Goal: Check status: Check status

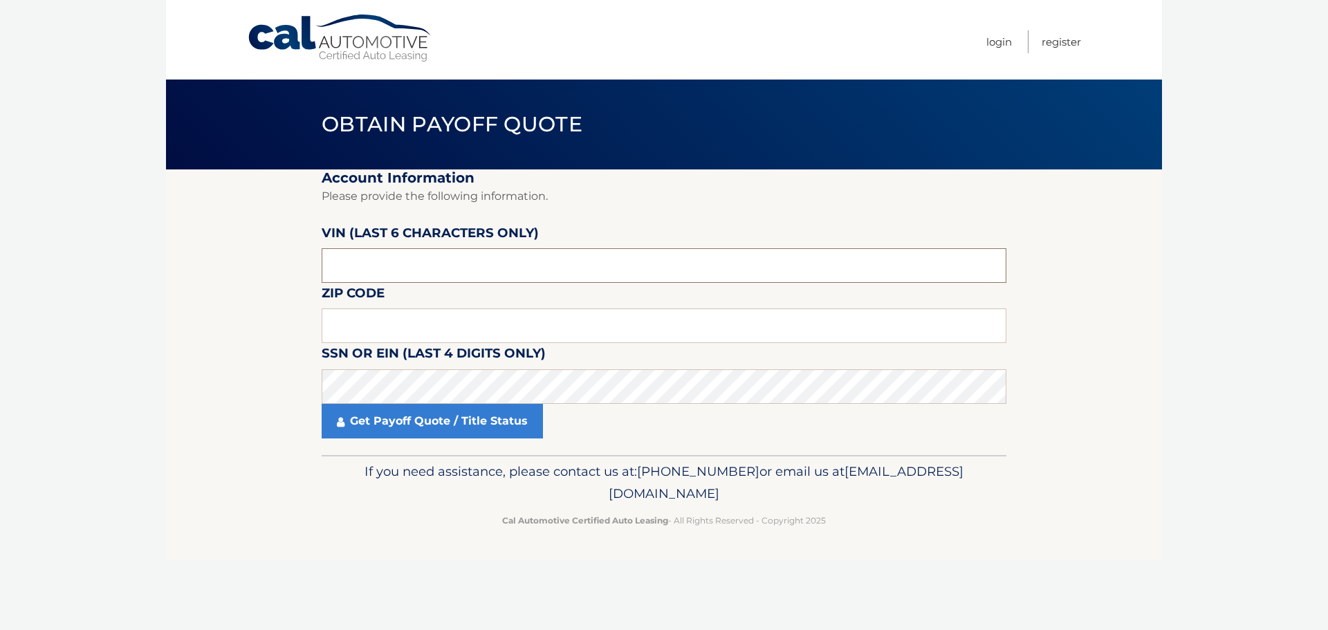
click at [571, 273] on input "text" at bounding box center [664, 265] width 685 height 35
click at [530, 202] on p "Please provide the following information." at bounding box center [664, 196] width 685 height 19
click at [546, 266] on input "text" at bounding box center [664, 265] width 685 height 35
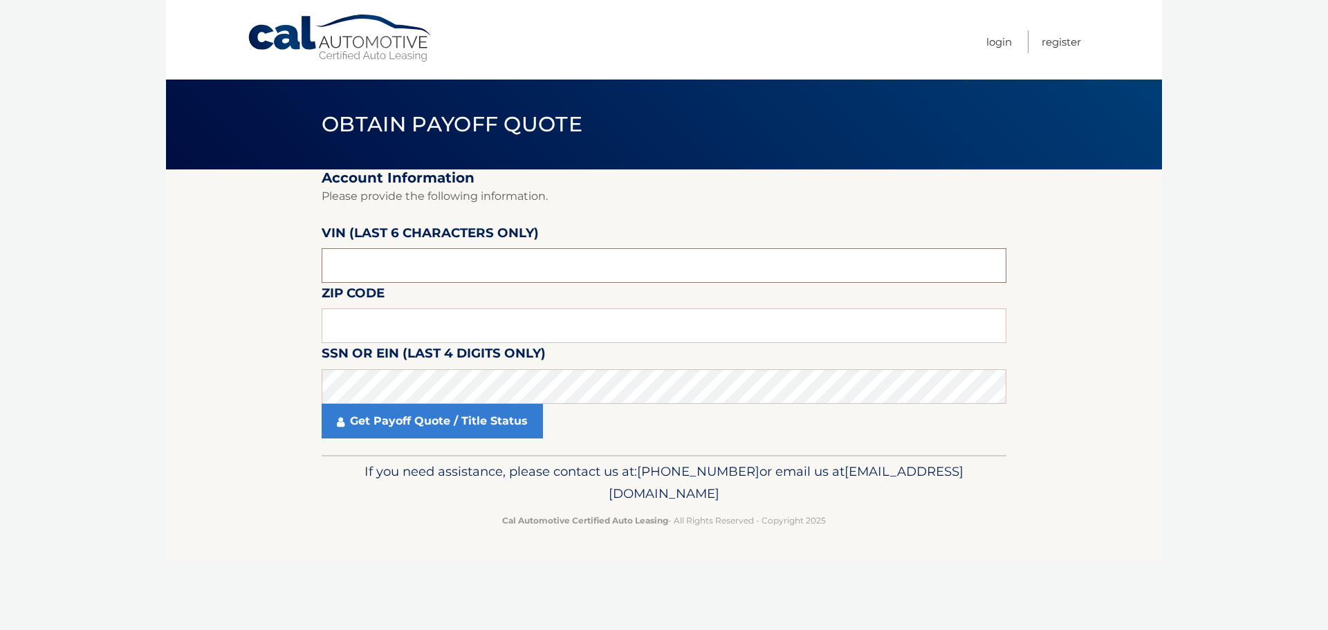
click at [501, 273] on input "text" at bounding box center [664, 265] width 685 height 35
click at [511, 223] on label "VIN (last 6 characters only)" at bounding box center [430, 236] width 217 height 26
click at [538, 229] on fieldset "Account Information Please provide the following information. VIN (last 6 chara…" at bounding box center [664, 312] width 685 height 286
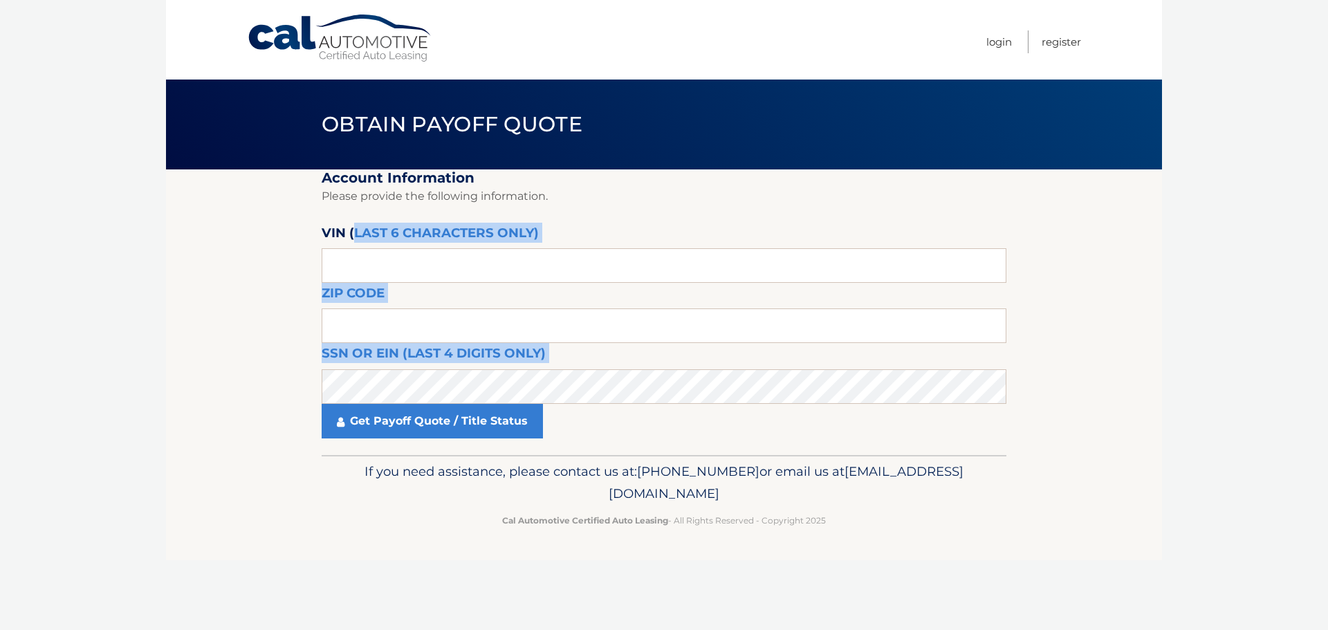
drag, startPoint x: 538, startPoint y: 229, endPoint x: 499, endPoint y: 258, distance: 48.4
click at [358, 230] on fieldset "Account Information Please provide the following information. VIN (last 6 chara…" at bounding box center [664, 312] width 685 height 286
click at [670, 239] on fieldset "Account Information Please provide the following information. VIN (last 6 chara…" at bounding box center [664, 312] width 685 height 286
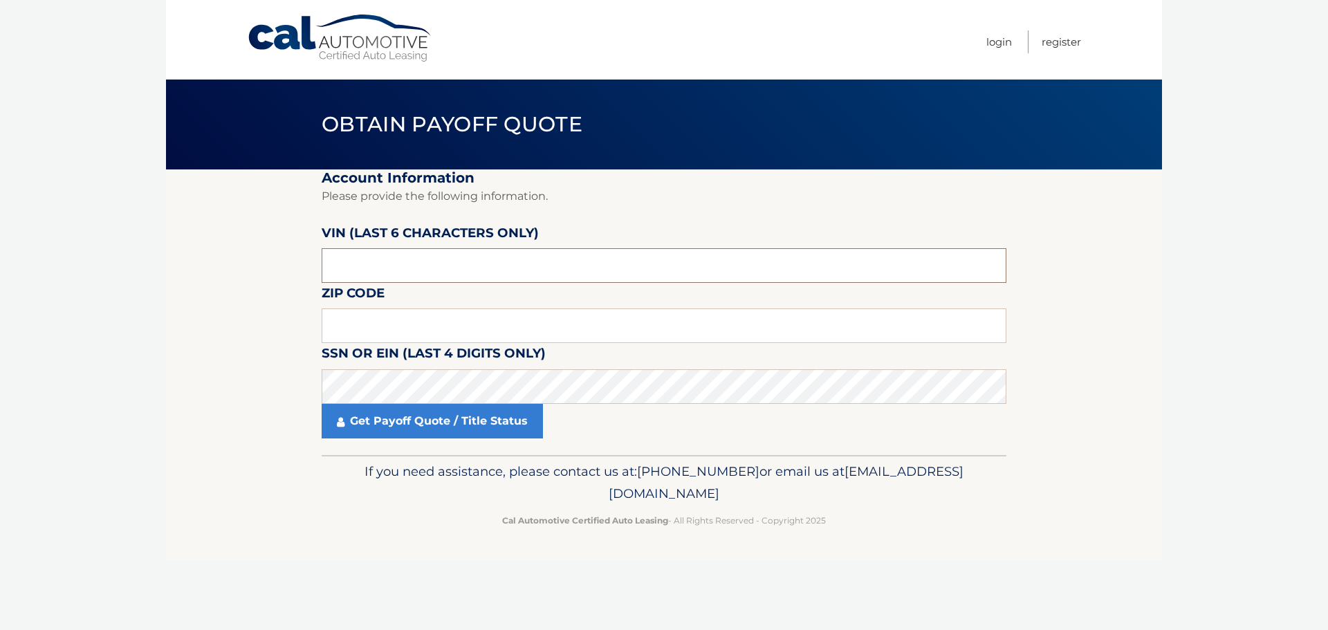
click at [470, 280] on input "text" at bounding box center [664, 265] width 685 height 35
click at [450, 252] on input "text" at bounding box center [664, 265] width 685 height 35
click at [418, 224] on label "VIN (last 6 characters only)" at bounding box center [430, 236] width 217 height 26
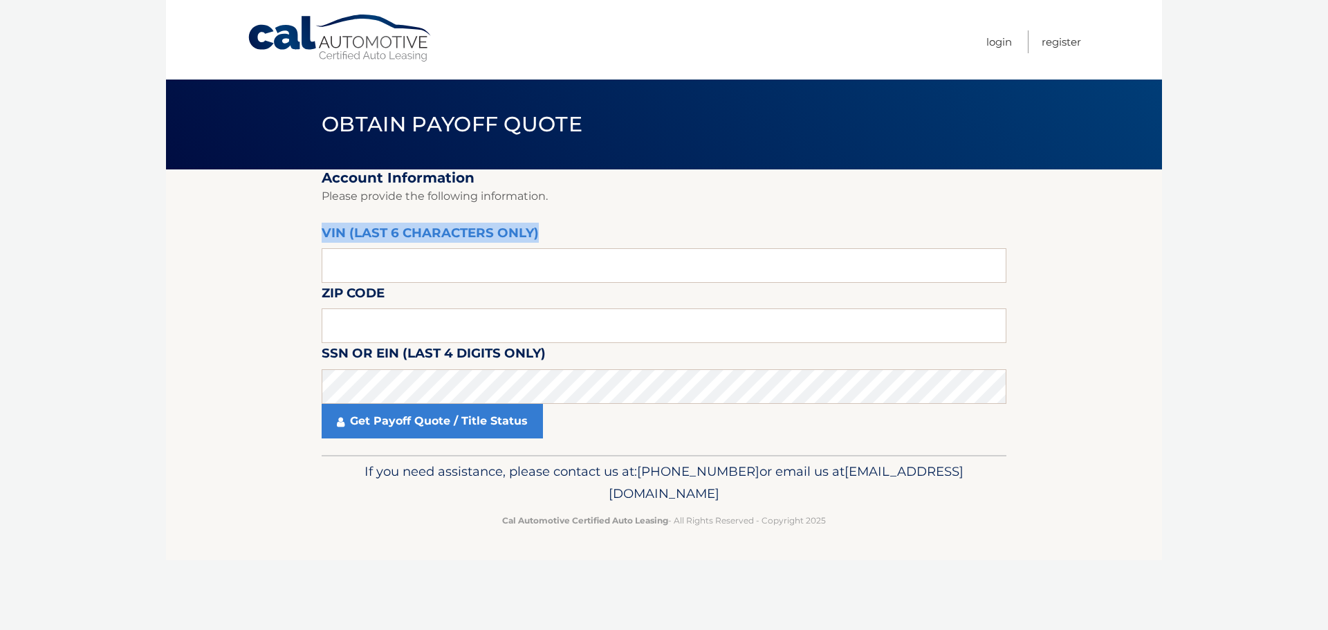
click at [529, 223] on label "VIN (last 6 characters only)" at bounding box center [430, 236] width 217 height 26
drag, startPoint x: 539, startPoint y: 232, endPoint x: 341, endPoint y: 226, distance: 197.9
click at [341, 226] on fieldset "Account Information Please provide the following information. VIN (last 6 chara…" at bounding box center [664, 312] width 685 height 286
click at [342, 229] on label "VIN (last 6 characters only)" at bounding box center [430, 236] width 217 height 26
click at [358, 258] on input "text" at bounding box center [664, 265] width 685 height 35
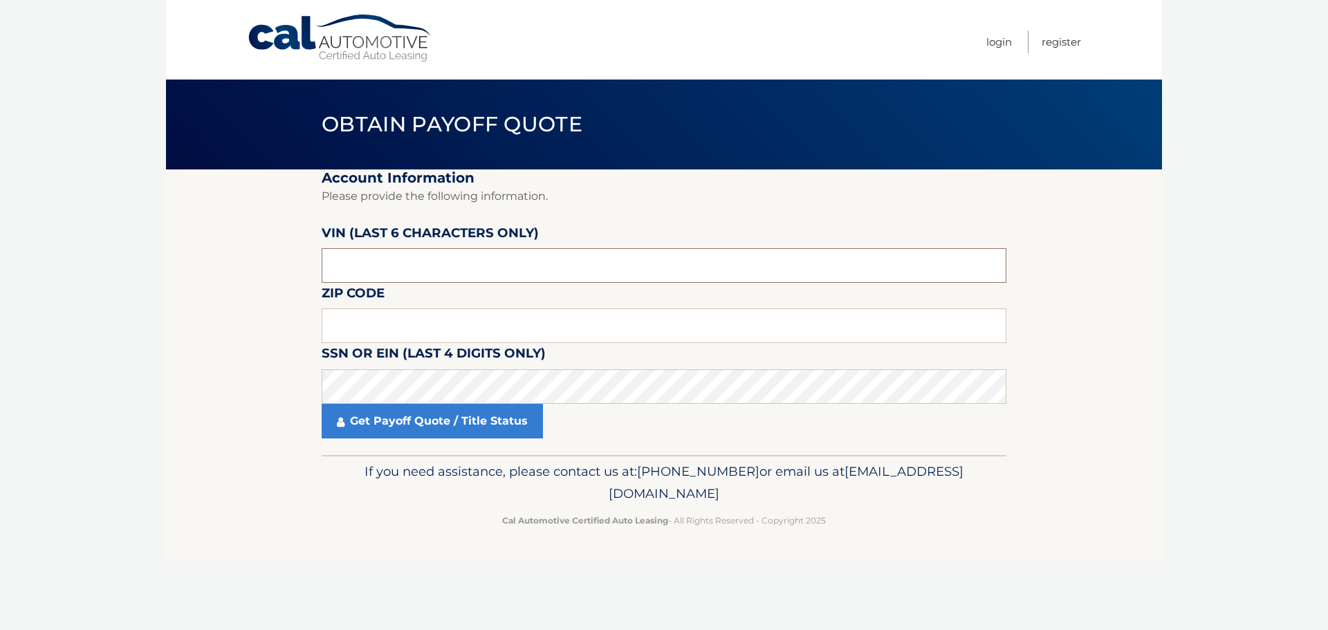
click at [439, 254] on input "text" at bounding box center [664, 265] width 685 height 35
click at [436, 276] on input "text" at bounding box center [664, 265] width 685 height 35
drag, startPoint x: 1101, startPoint y: 176, endPoint x: 979, endPoint y: 189, distance: 122.5
click at [1101, 175] on section "Account Information Please provide the following information. VIN (last 6 chara…" at bounding box center [664, 312] width 996 height 286
click at [655, 275] on input "text" at bounding box center [664, 265] width 685 height 35
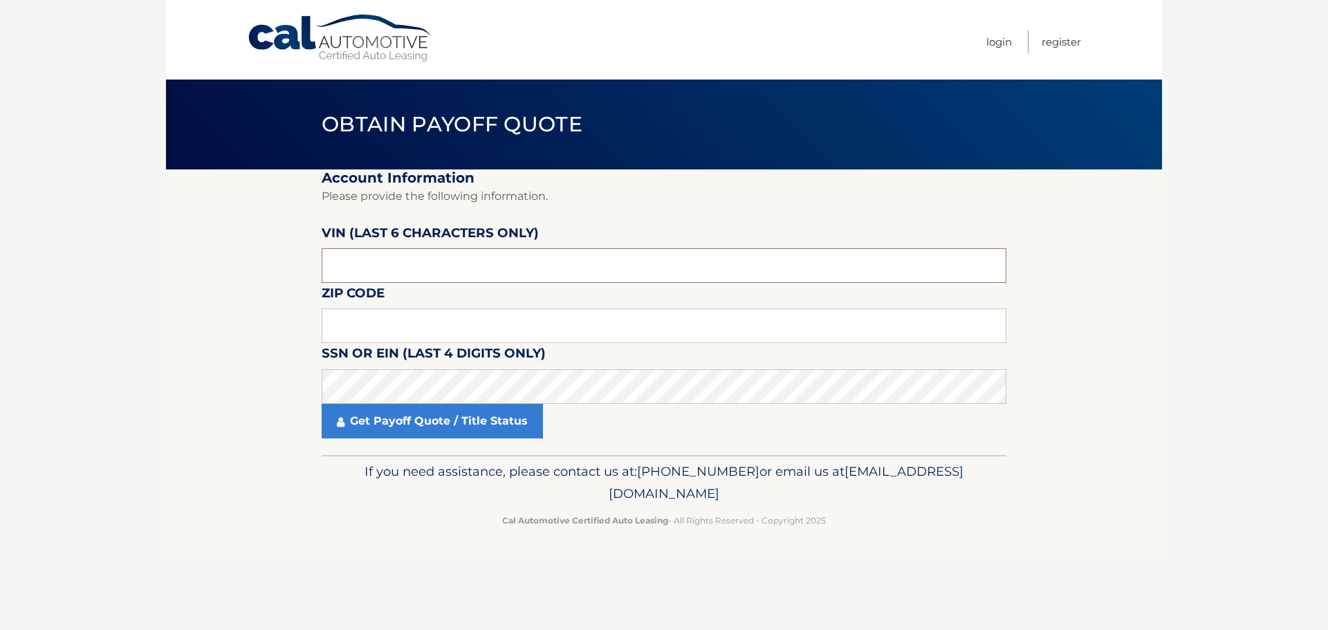
paste input "RC2251"
type input "RC2251"
click at [533, 335] on input "text" at bounding box center [664, 326] width 685 height 35
click at [484, 266] on input "RC2251" at bounding box center [664, 265] width 685 height 35
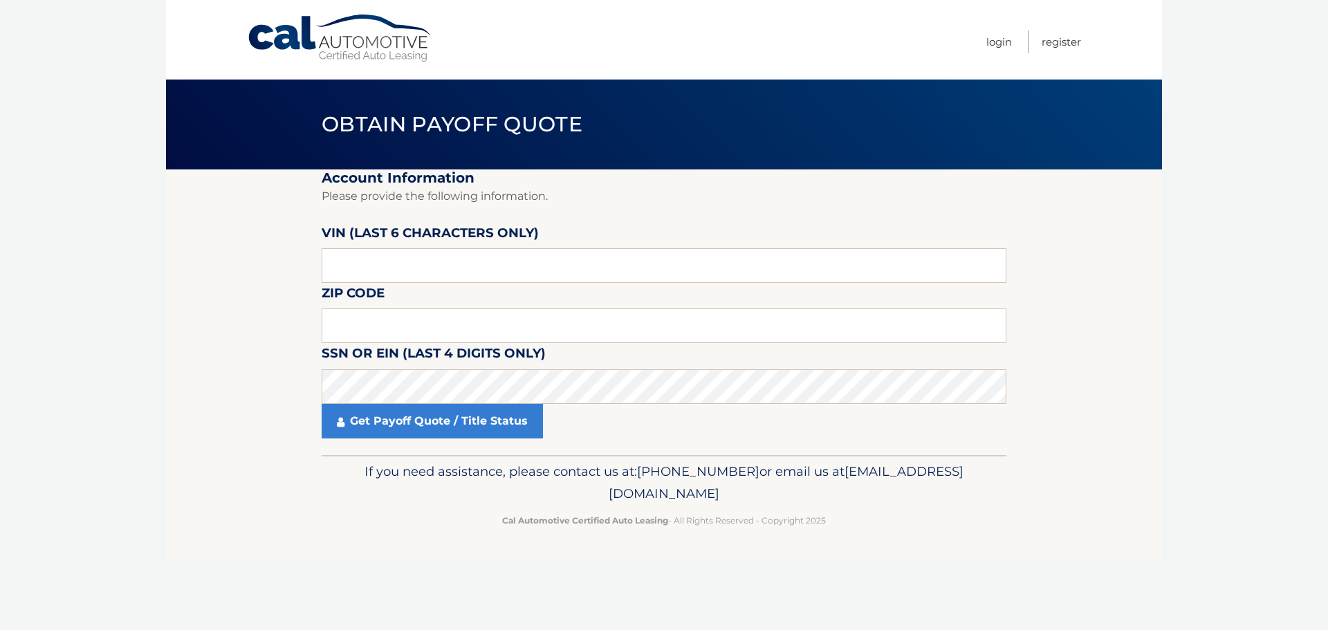
drag, startPoint x: 1031, startPoint y: 212, endPoint x: 851, endPoint y: 307, distance: 204.2
click at [1031, 212] on section "Account Information Please provide the following information. VIN (last 6 chara…" at bounding box center [664, 312] width 996 height 286
click at [845, 288] on fieldset "Account Information Please provide the following information. VIN (last 6 chara…" at bounding box center [664, 312] width 685 height 286
click at [847, 273] on input "text" at bounding box center [664, 265] width 685 height 35
paste input "225147"
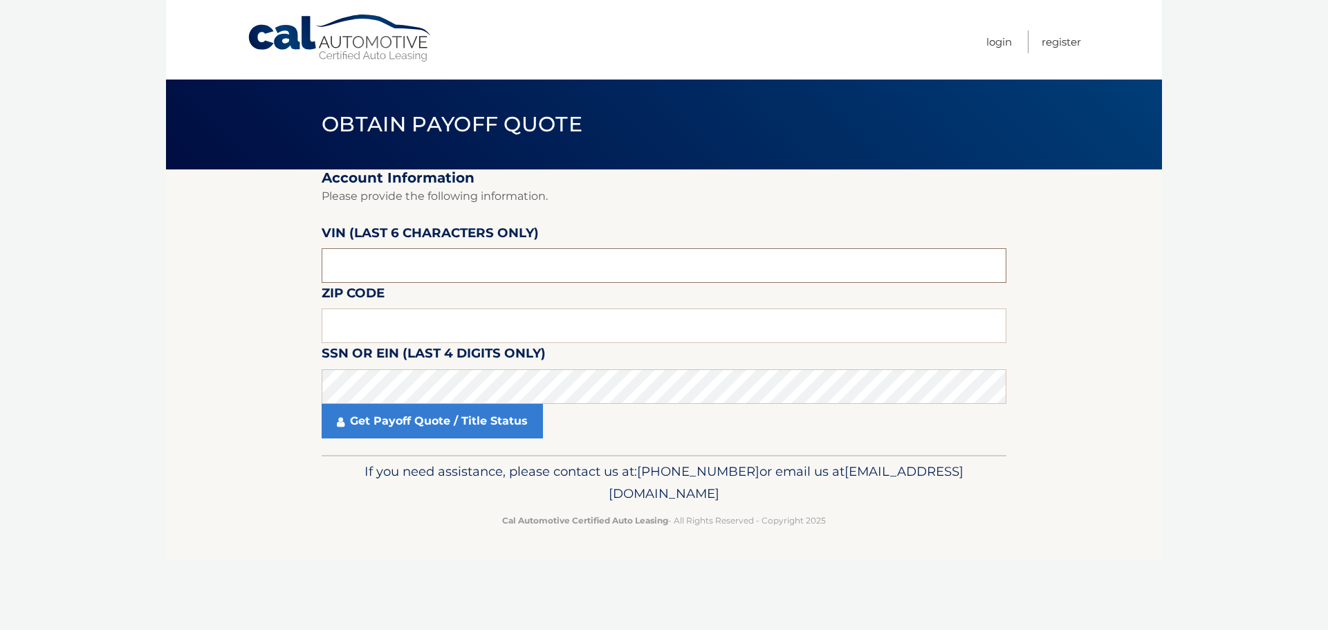
type input "225147"
type input "14086"
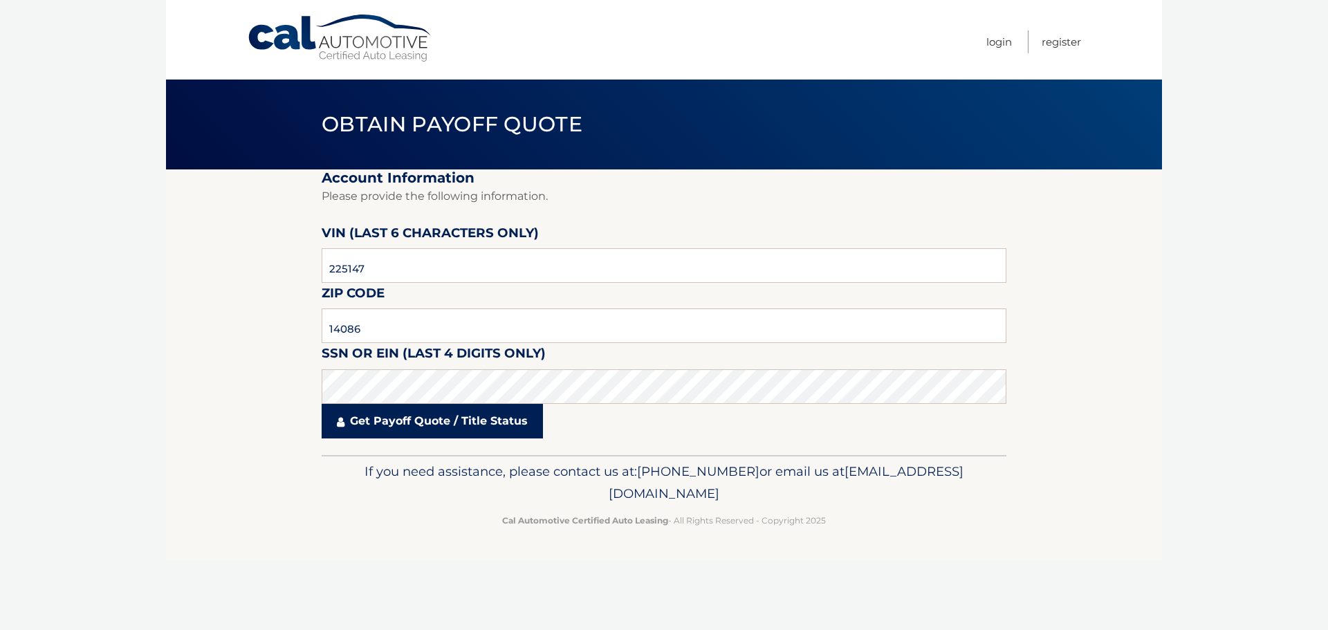
click at [454, 434] on link "Get Payoff Quote / Title Status" at bounding box center [432, 421] width 221 height 35
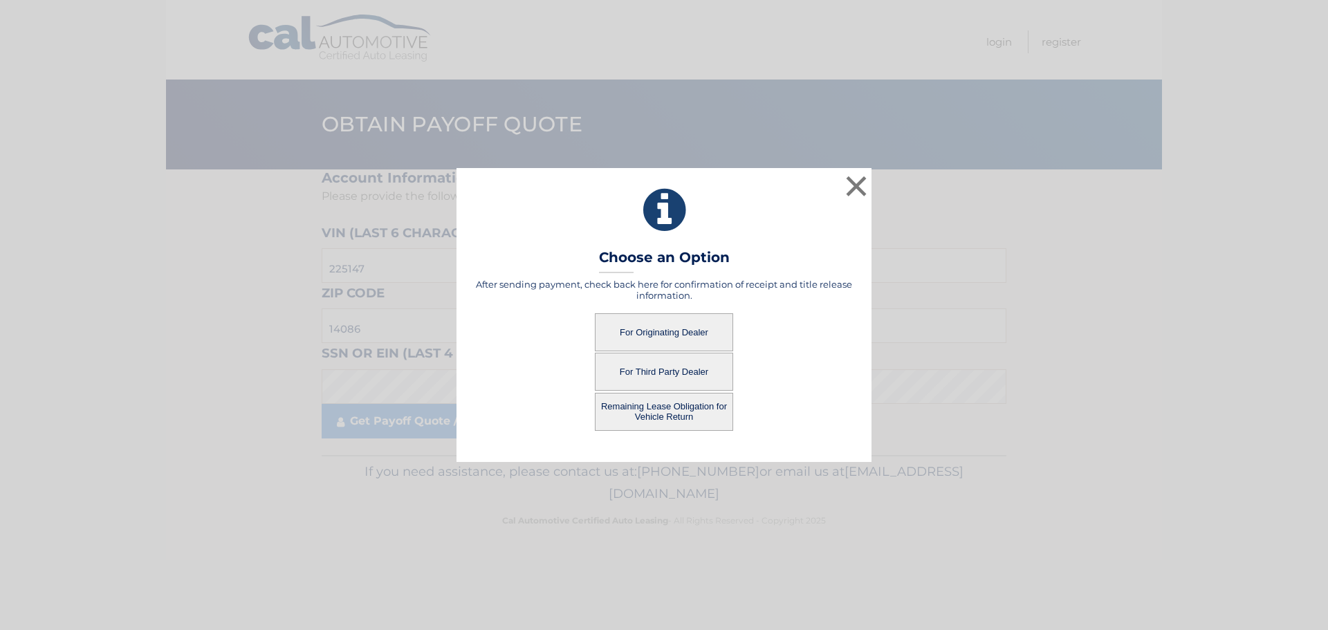
click at [697, 368] on button "For Third Party Dealer" at bounding box center [664, 372] width 138 height 38
click at [670, 372] on button "For Third Party Dealer" at bounding box center [664, 372] width 138 height 38
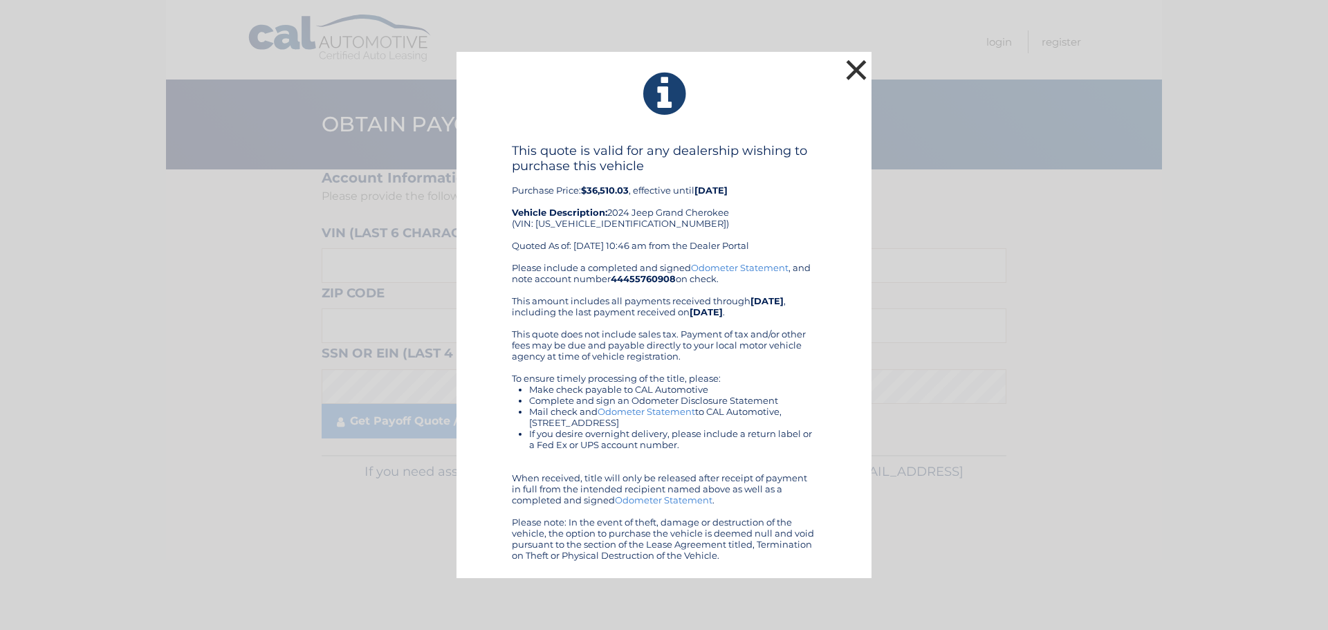
click at [856, 73] on button "×" at bounding box center [857, 70] width 28 height 28
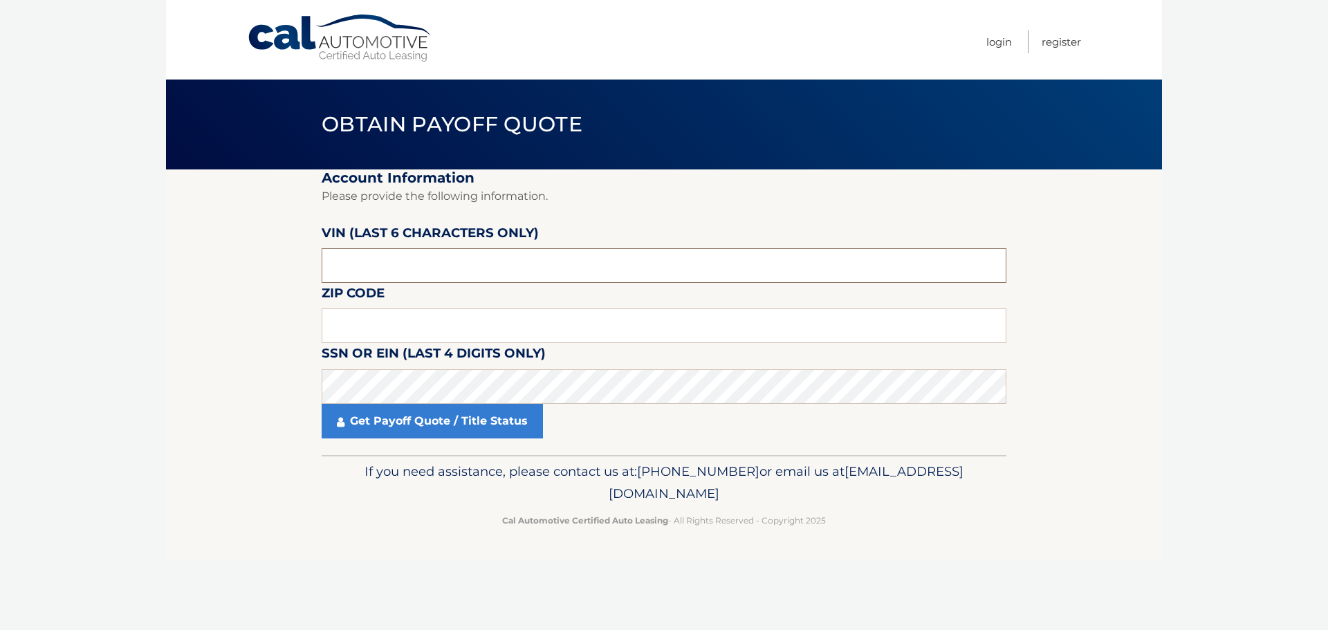
click at [471, 267] on input "text" at bounding box center [664, 265] width 685 height 35
click at [1033, 287] on section "Account Information Please provide the following information. VIN (last 6 chara…" at bounding box center [664, 312] width 996 height 286
click at [629, 279] on input "225***" at bounding box center [664, 265] width 685 height 35
type input "225147"
type input "14086"
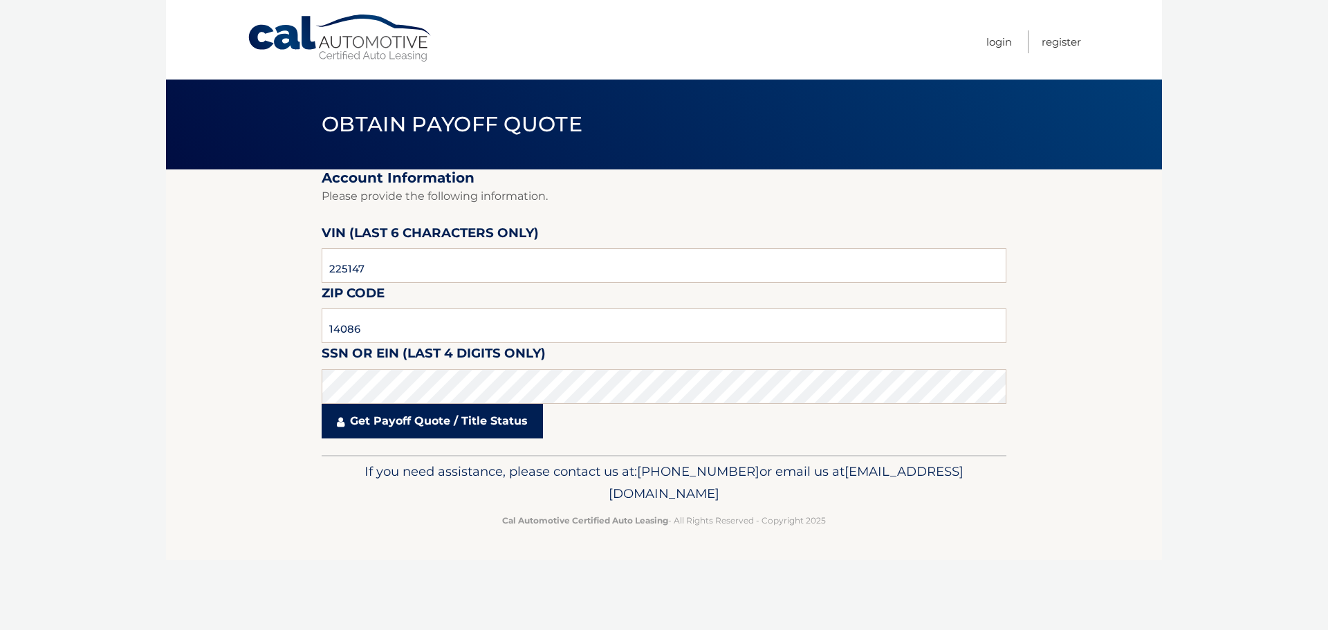
click at [533, 423] on link "Get Payoff Quote / Title Status" at bounding box center [432, 421] width 221 height 35
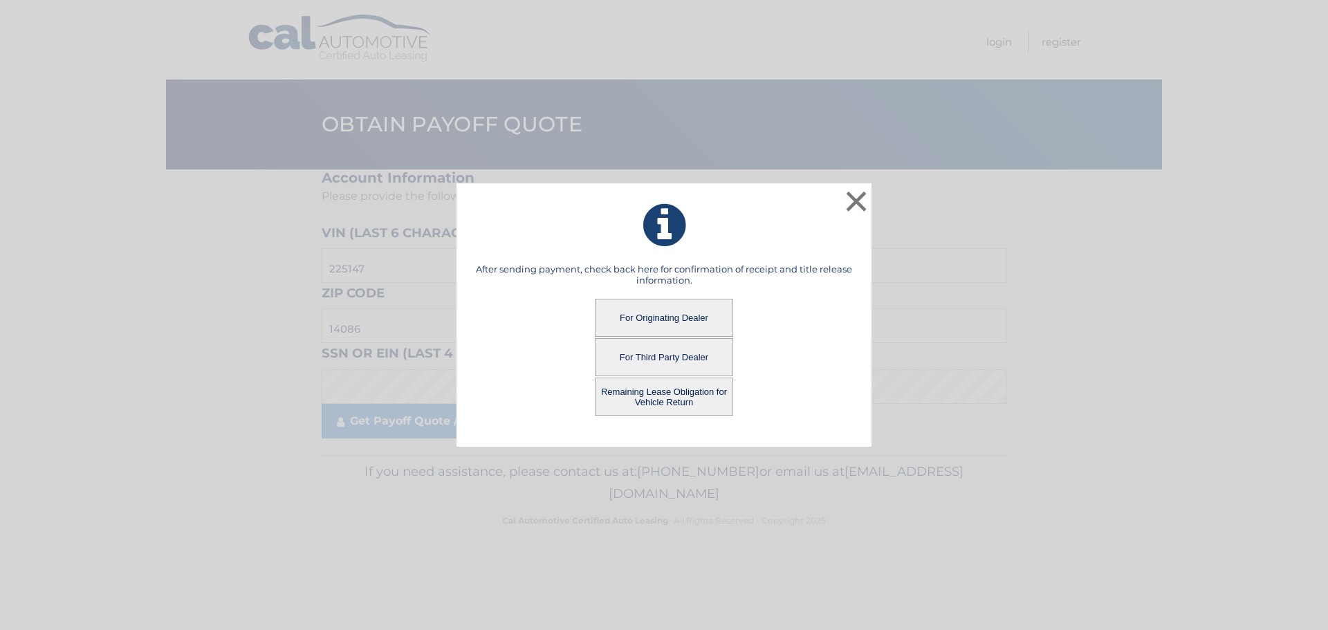
click at [695, 395] on button "Remaining Lease Obligation for Vehicle Return" at bounding box center [664, 397] width 138 height 38
click at [655, 394] on button "Remaining Lease Obligation for Vehicle Return" at bounding box center [664, 397] width 138 height 38
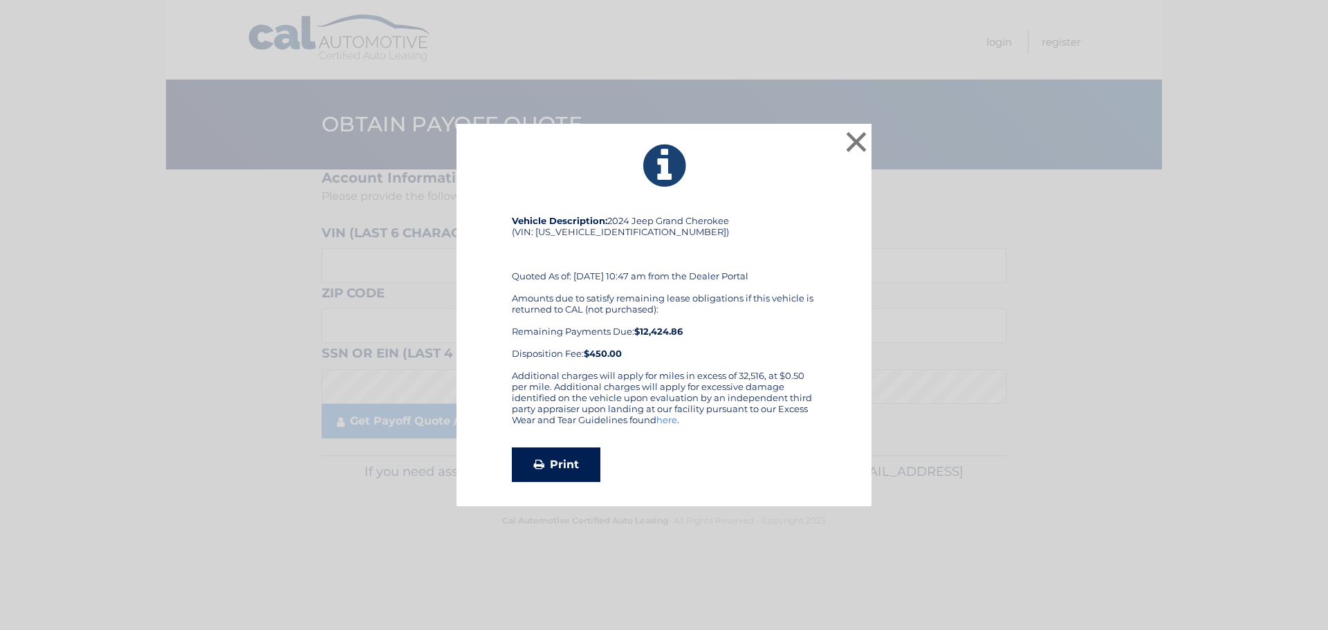
drag, startPoint x: 721, startPoint y: 349, endPoint x: 594, endPoint y: 461, distance: 170.0
click at [594, 461] on link "Print" at bounding box center [556, 465] width 89 height 35
click at [854, 141] on button "×" at bounding box center [857, 142] width 28 height 28
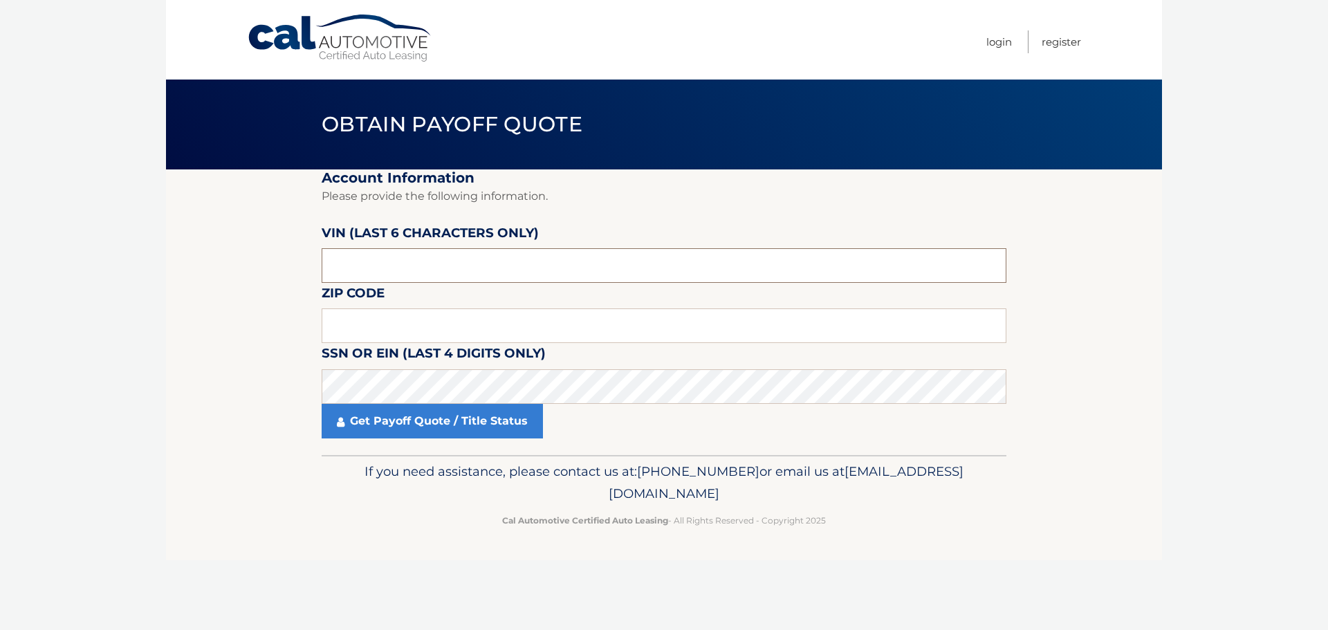
click at [519, 259] on input "text" at bounding box center [664, 265] width 685 height 35
click at [522, 259] on input "text" at bounding box center [664, 265] width 685 height 35
type input "223981"
click at [555, 324] on input "text" at bounding box center [664, 326] width 685 height 35
type input "14043"
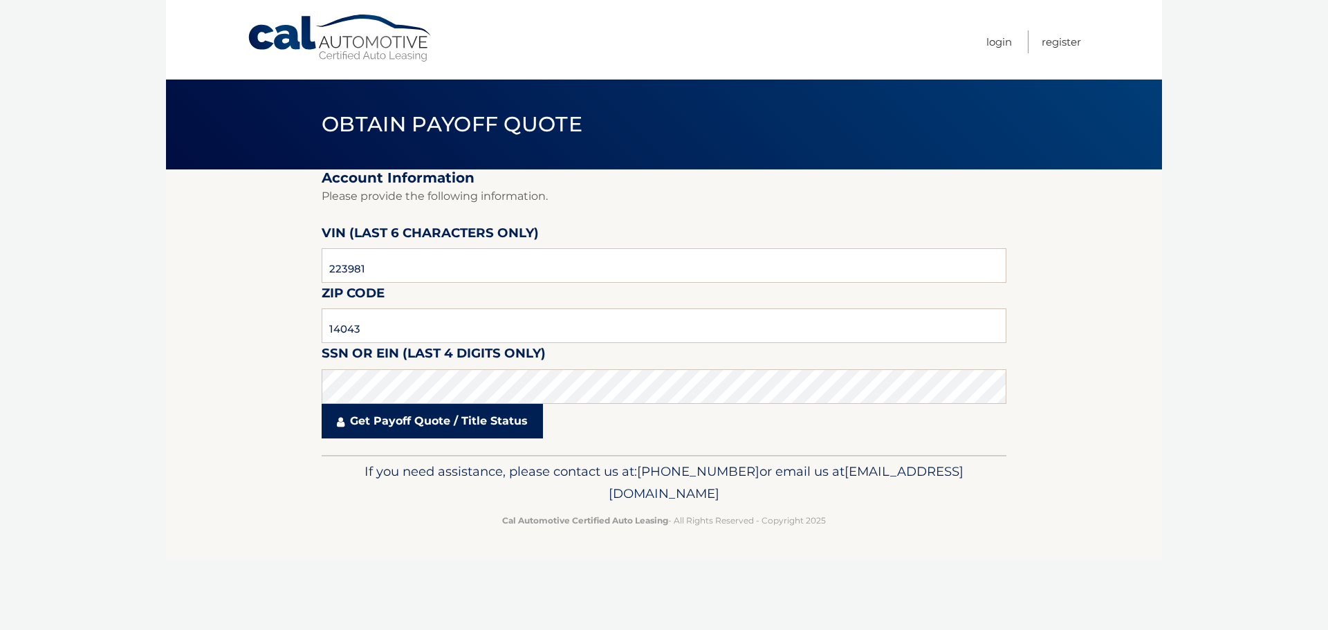
click at [499, 423] on link "Get Payoff Quote / Title Status" at bounding box center [432, 421] width 221 height 35
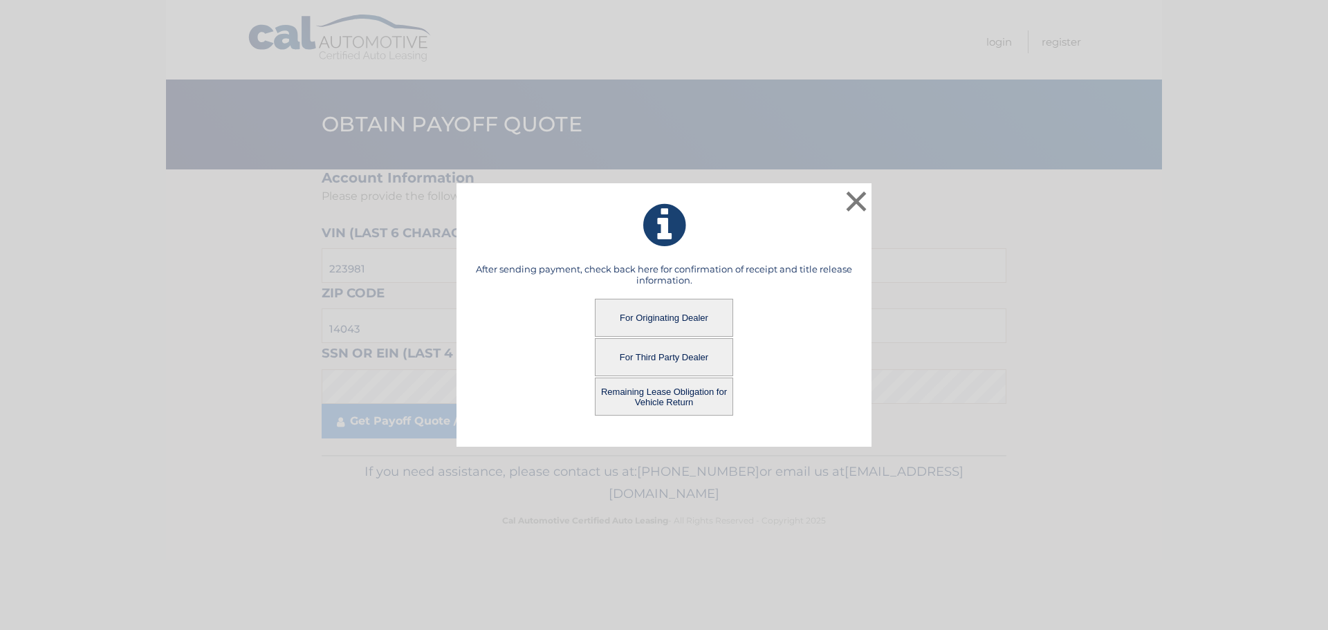
click at [688, 358] on button "For Third Party Dealer" at bounding box center [664, 357] width 138 height 38
click at [642, 353] on button "For Third Party Dealer" at bounding box center [664, 357] width 138 height 38
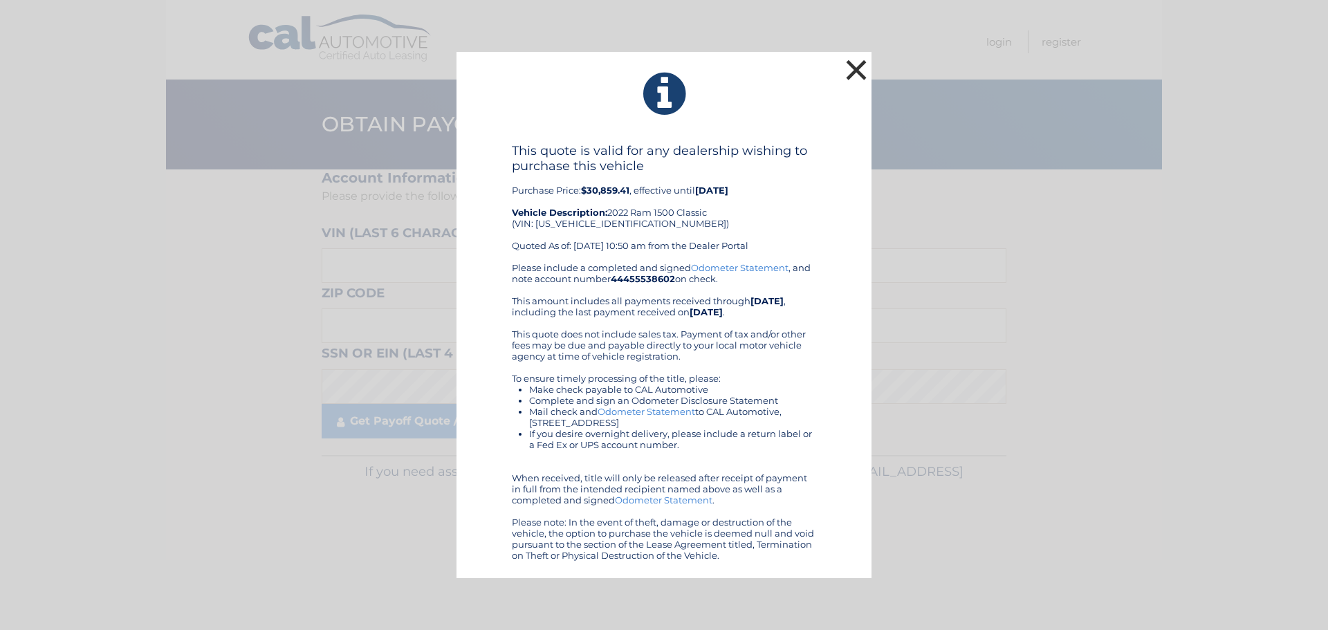
click at [861, 69] on button "×" at bounding box center [857, 70] width 28 height 28
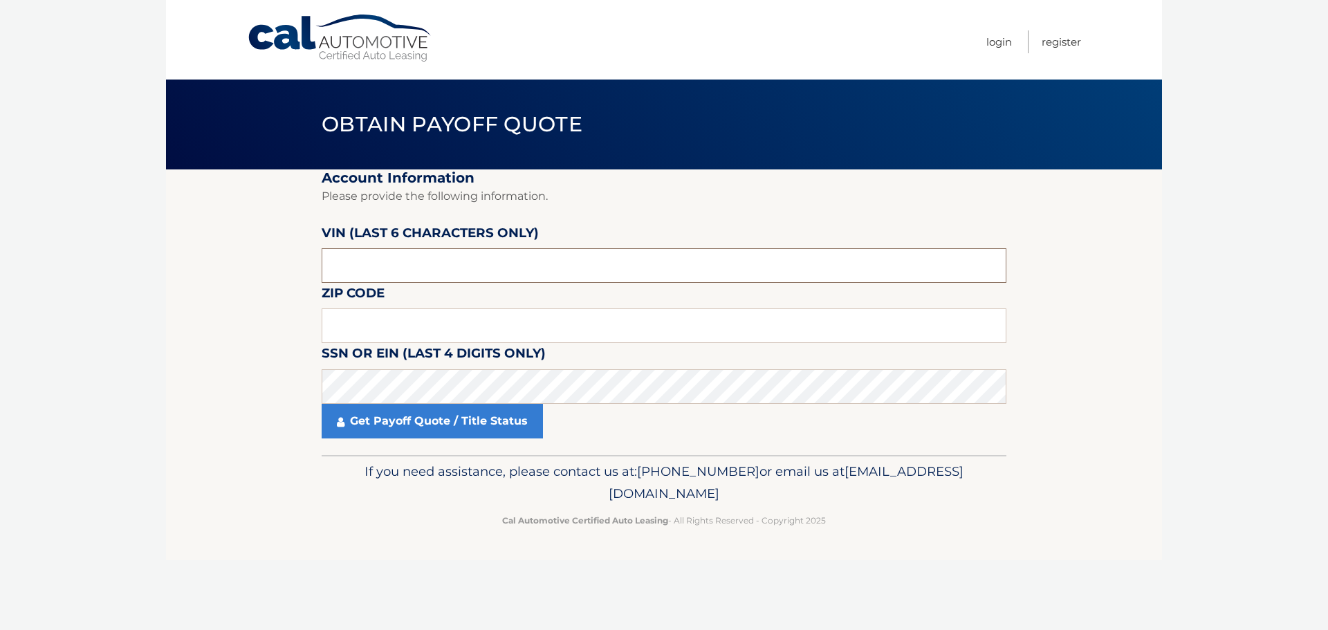
click at [414, 264] on input "text" at bounding box center [664, 265] width 685 height 35
type input "223981"
click at [474, 325] on input "text" at bounding box center [664, 326] width 685 height 35
type input "14043"
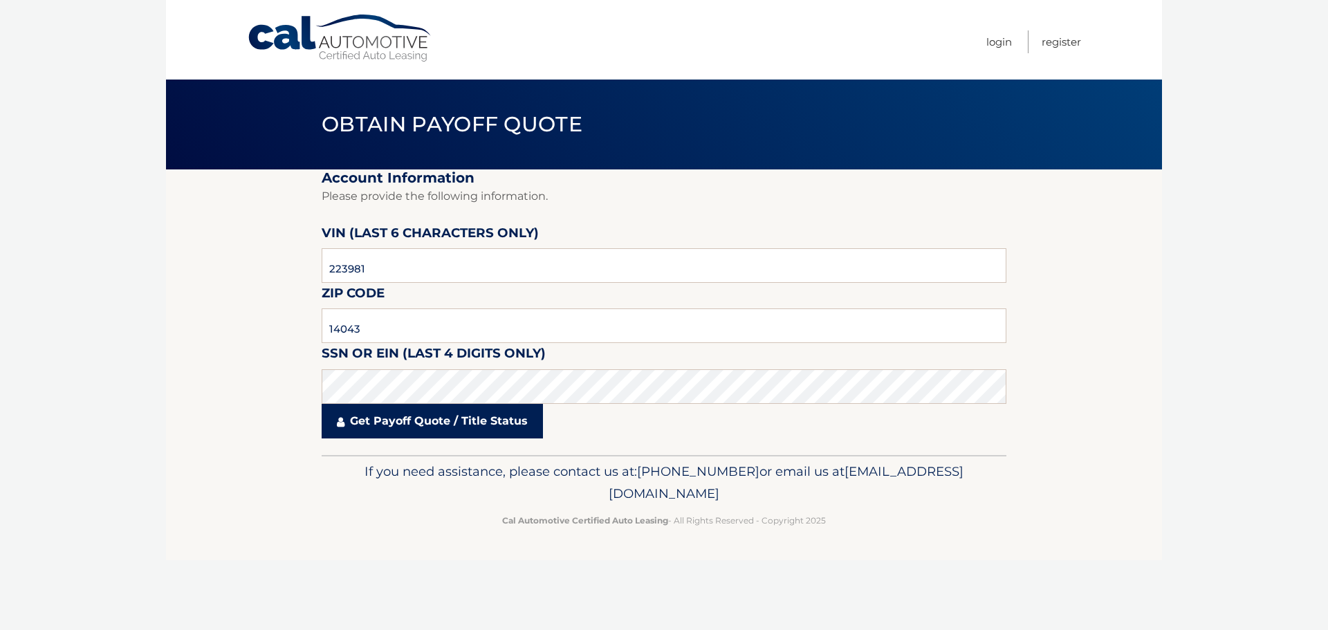
click at [472, 414] on link "Get Payoff Quote / Title Status" at bounding box center [432, 421] width 221 height 35
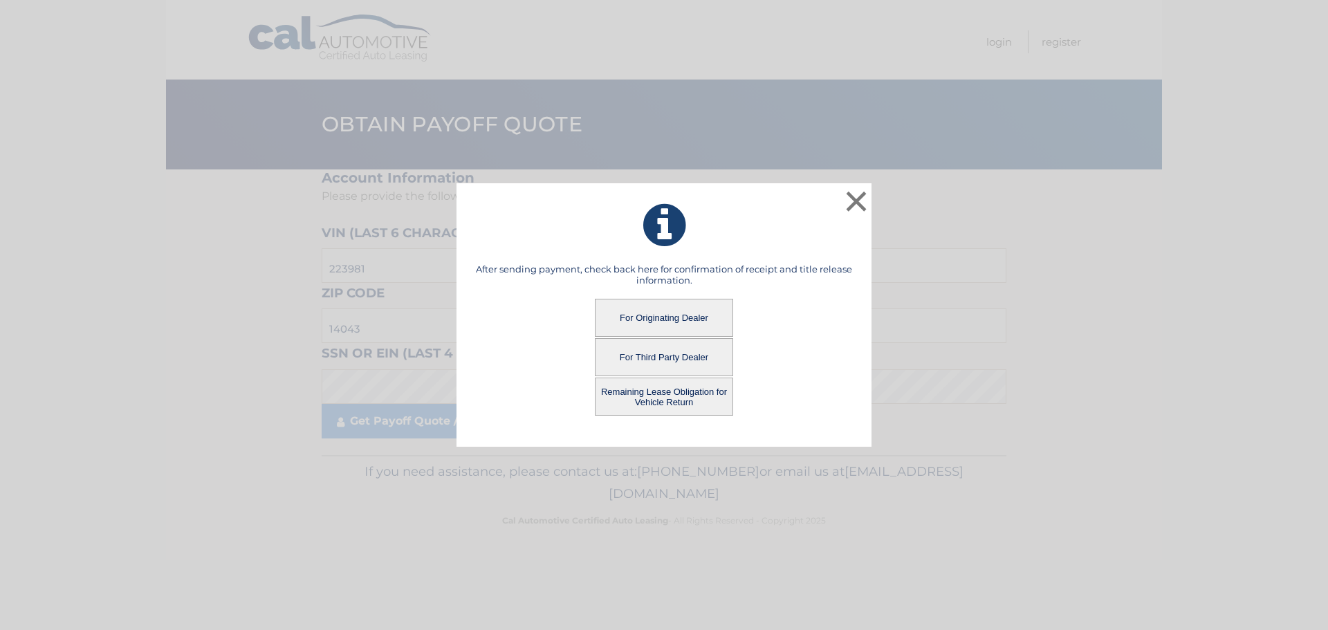
click at [649, 399] on button "Remaining Lease Obligation for Vehicle Return" at bounding box center [664, 397] width 138 height 38
click at [654, 397] on button "Remaining Lease Obligation for Vehicle Return" at bounding box center [664, 397] width 138 height 38
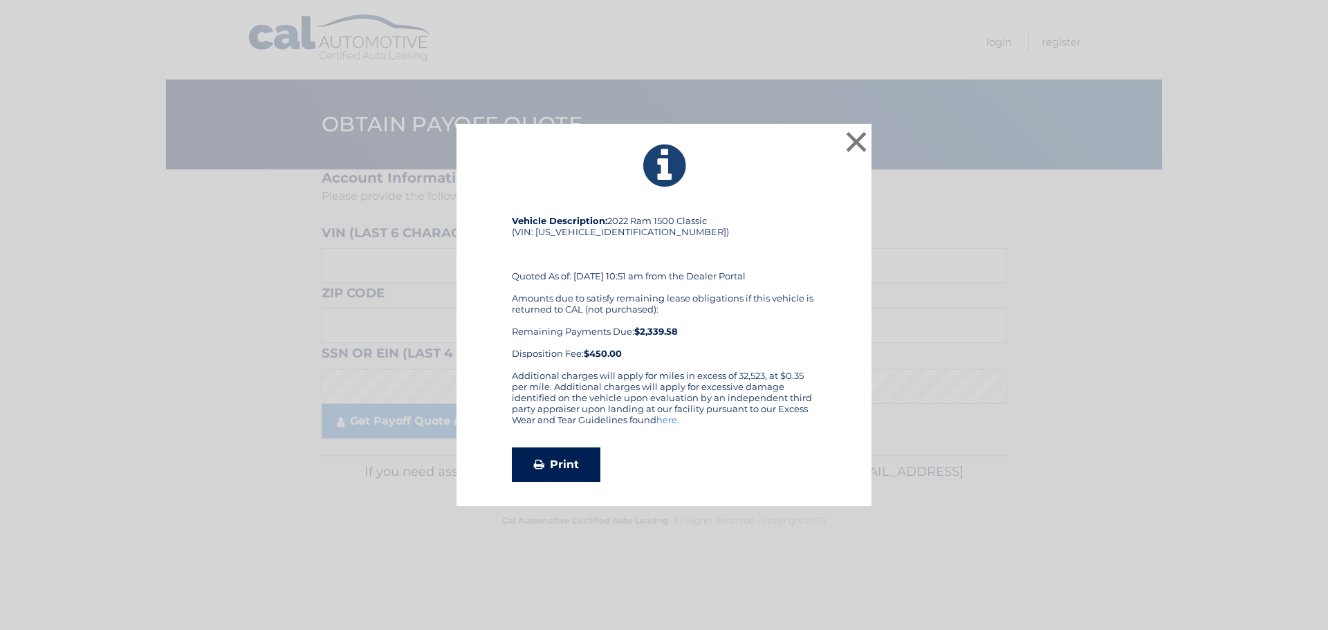
click at [568, 459] on link "Print" at bounding box center [556, 465] width 89 height 35
click at [854, 131] on button "×" at bounding box center [857, 142] width 28 height 28
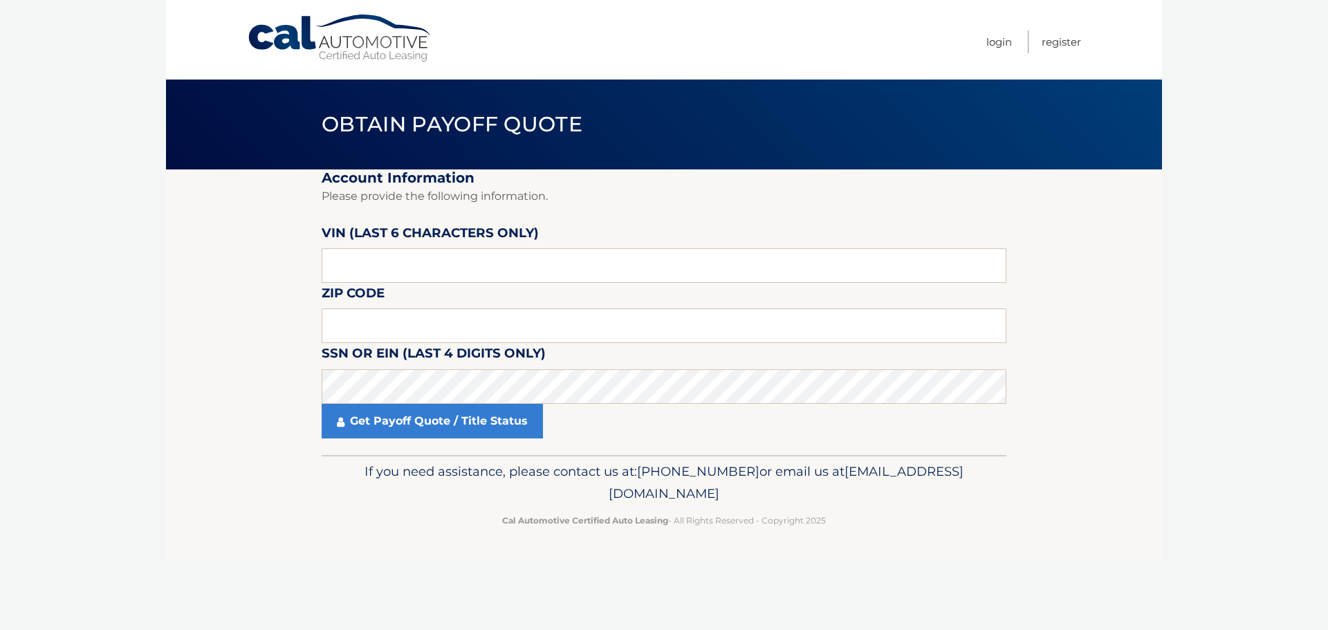
drag, startPoint x: 930, startPoint y: 358, endPoint x: 814, endPoint y: 318, distance: 122.3
click at [930, 358] on fieldset "Account Information Please provide the following information. [PERSON_NAME] (la…" at bounding box center [664, 312] width 685 height 286
drag, startPoint x: 753, startPoint y: 265, endPoint x: 786, endPoint y: 279, distance: 36.0
click at [753, 261] on input "text" at bounding box center [664, 265] width 685 height 35
paste input "225147"
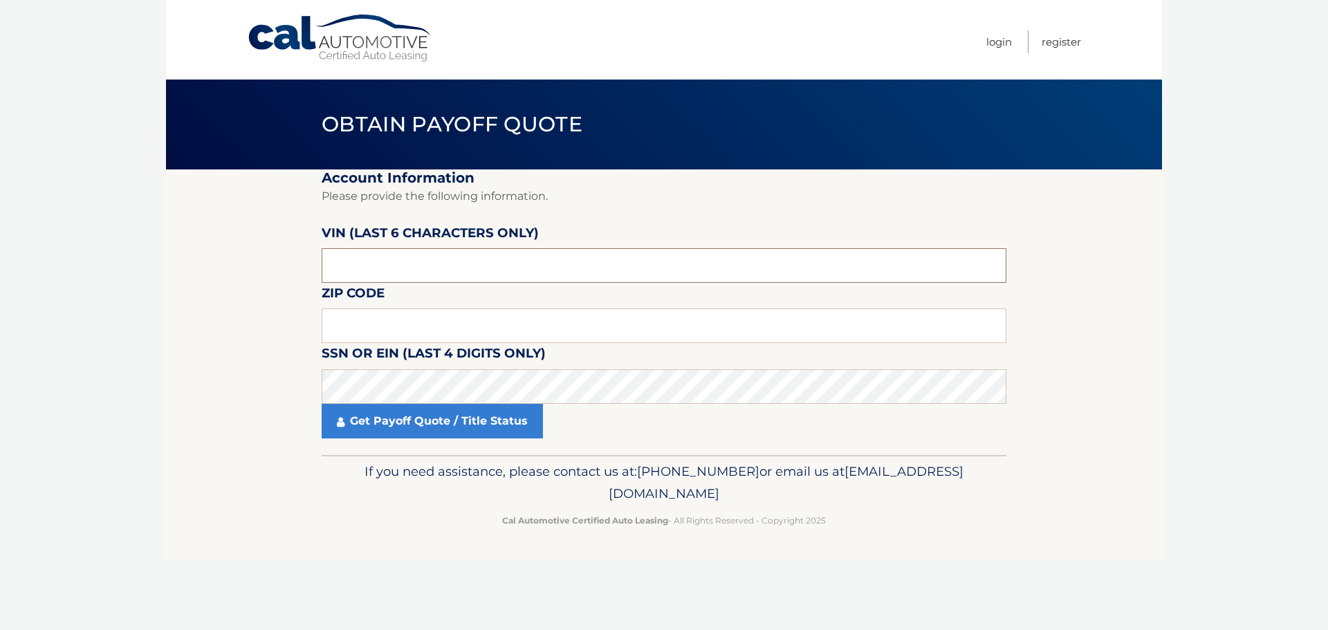
type input "225147"
type input "14086"
click at [802, 293] on fieldset "Account Information Please provide the following information. VIN (last 6 chara…" at bounding box center [664, 312] width 685 height 286
click at [525, 362] on label "SSN or EIN (last 4 digits only)" at bounding box center [434, 356] width 224 height 26
drag, startPoint x: 528, startPoint y: 353, endPoint x: 575, endPoint y: 361, distance: 47.0
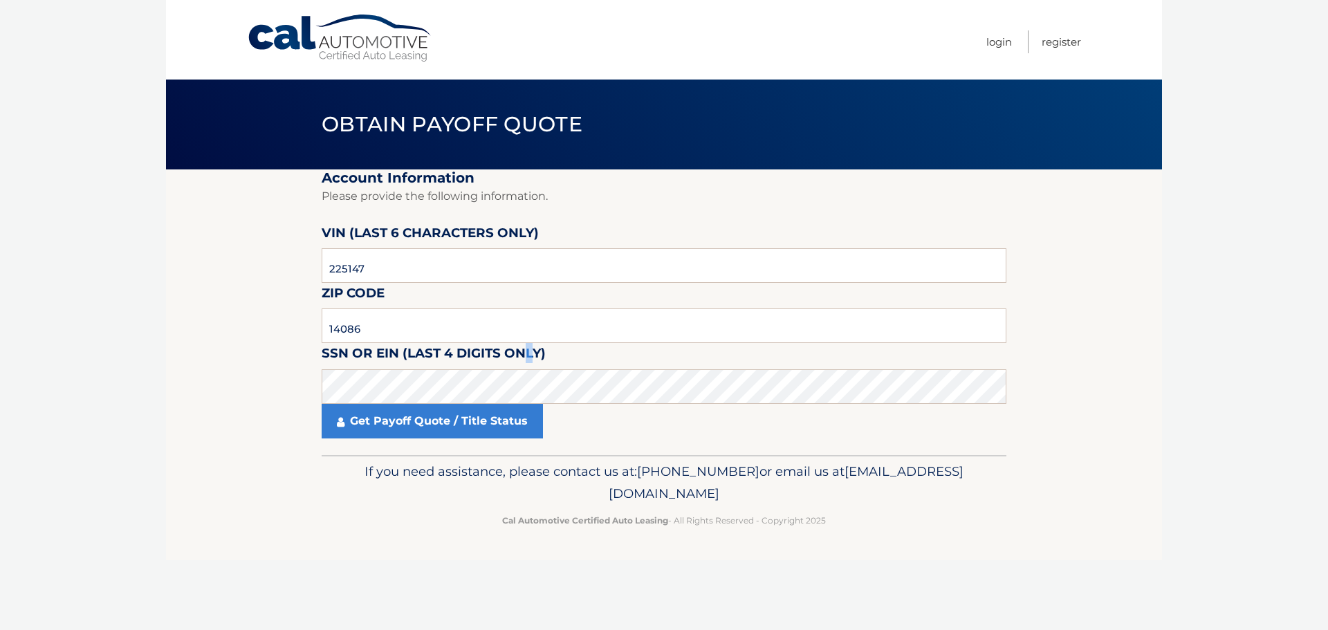
click at [533, 353] on label "SSN or EIN (last 4 digits only)" at bounding box center [434, 356] width 224 height 26
click at [553, 356] on fieldset "Account Information Please provide the following information. VIN (last 6 chara…" at bounding box center [664, 312] width 685 height 286
drag, startPoint x: 542, startPoint y: 356, endPoint x: 441, endPoint y: 352, distance: 101.1
click at [455, 347] on label "SSN or EIN (last 4 digits only)" at bounding box center [434, 356] width 224 height 26
drag, startPoint x: 404, startPoint y: 348, endPoint x: 535, endPoint y: 364, distance: 132.4
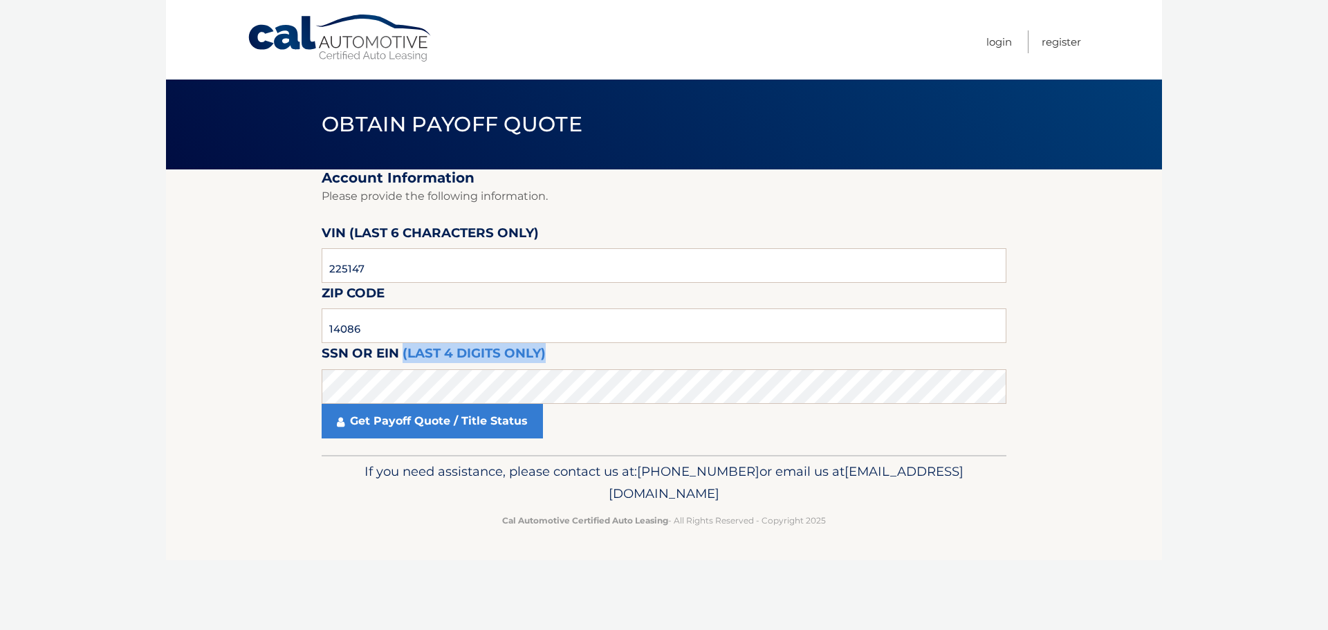
click at [522, 369] on label "SSN or EIN (last 4 digits only)" at bounding box center [434, 356] width 224 height 26
click at [538, 362] on label "SSN or EIN (last 4 digits only)" at bounding box center [434, 356] width 224 height 26
drag, startPoint x: 554, startPoint y: 358, endPoint x: 402, endPoint y: 354, distance: 152.2
click at [402, 354] on fieldset "Account Information Please provide the following information. VIN (last 6 chara…" at bounding box center [664, 312] width 685 height 286
click at [595, 365] on fieldset "Account Information Please provide the following information. VIN (last 6 chara…" at bounding box center [664, 312] width 685 height 286
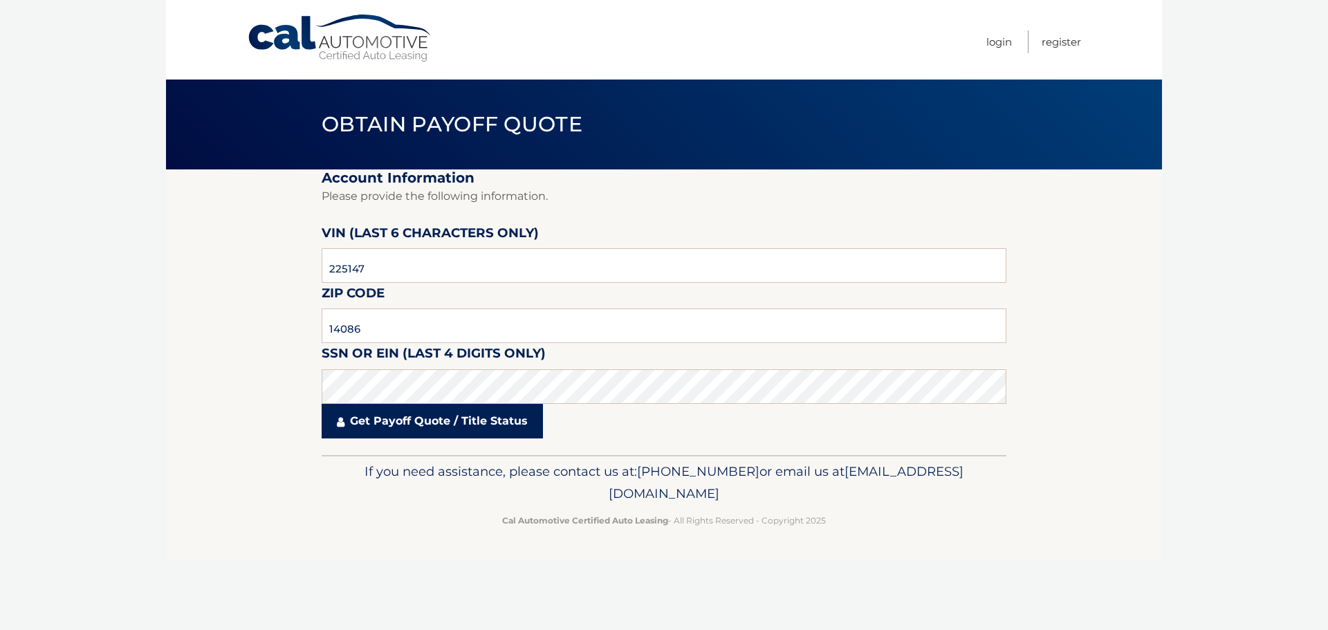
drag, startPoint x: 518, startPoint y: 427, endPoint x: 512, endPoint y: 416, distance: 12.1
click at [515, 425] on link "Get Payoff Quote / Title Status" at bounding box center [432, 421] width 221 height 35
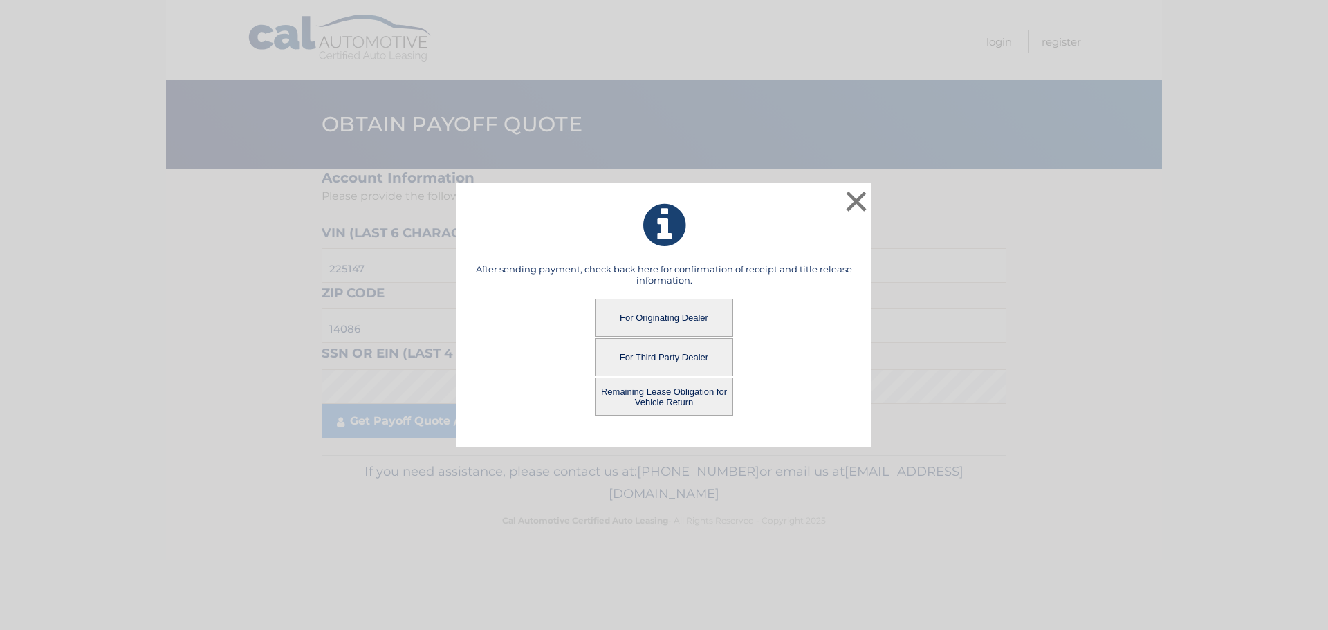
click at [688, 311] on button "For Originating Dealer" at bounding box center [664, 318] width 138 height 38
click at [656, 323] on button "For Originating Dealer" at bounding box center [664, 318] width 138 height 38
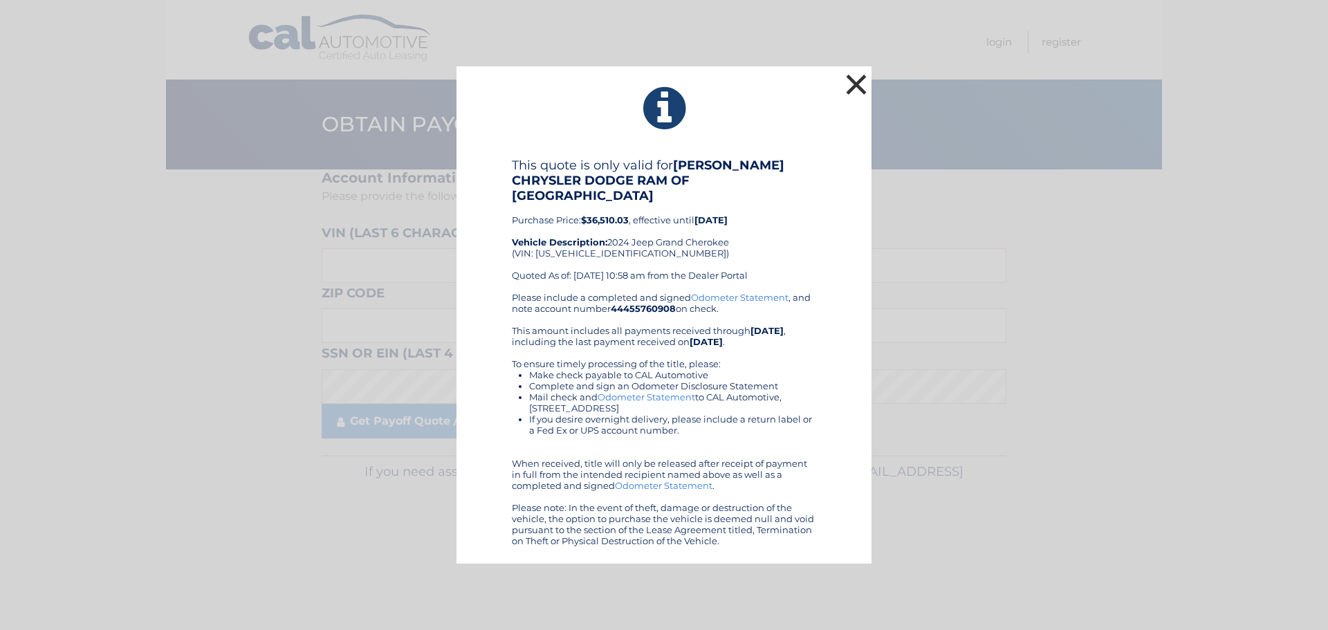
click at [862, 93] on button "×" at bounding box center [857, 85] width 28 height 28
